Goal: Task Accomplishment & Management: Manage account settings

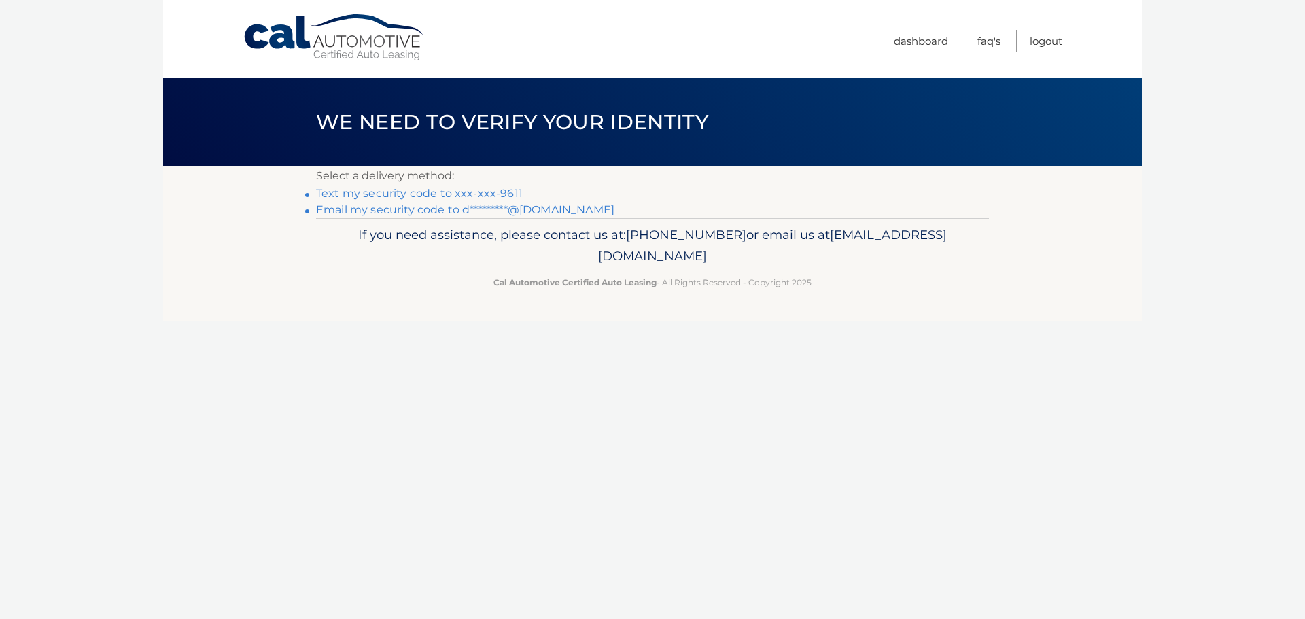
click at [477, 193] on link "Text my security code to xxx-xxx-9611" at bounding box center [419, 193] width 207 height 13
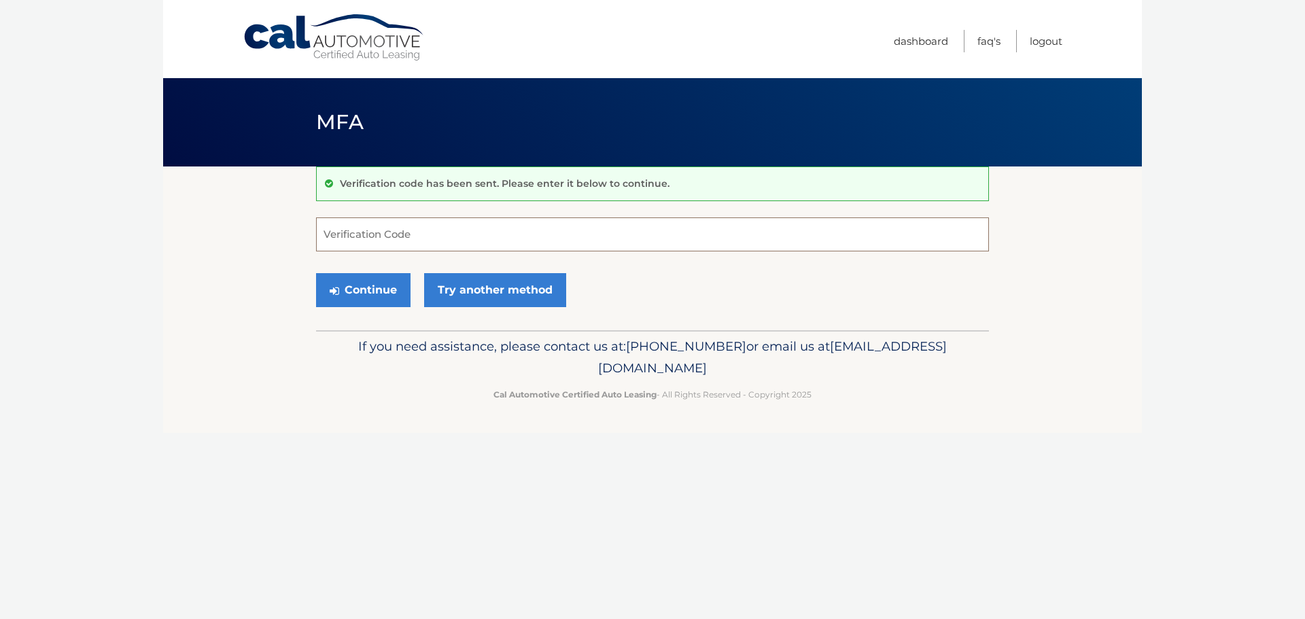
click at [395, 238] on input "Verification Code" at bounding box center [652, 235] width 673 height 34
type input "363025"
click at [316, 273] on button "Continue" at bounding box center [363, 290] width 95 height 34
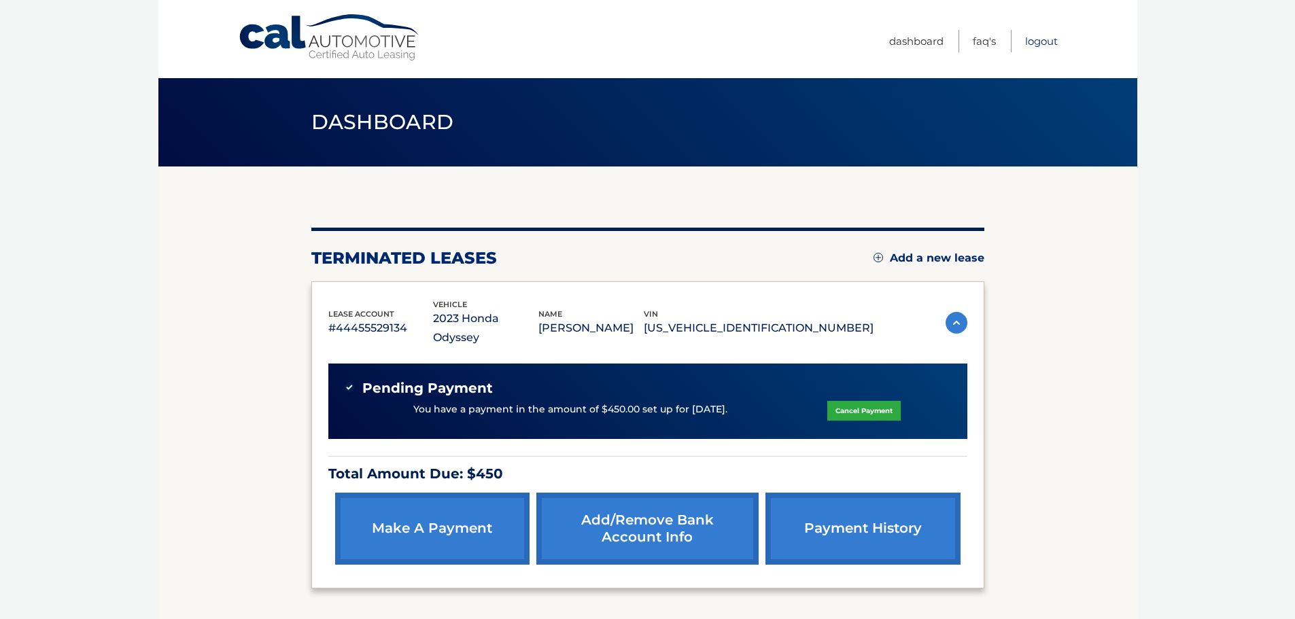
click at [1042, 44] on link "Logout" at bounding box center [1041, 41] width 33 height 22
